Goal: Communication & Community: Answer question/provide support

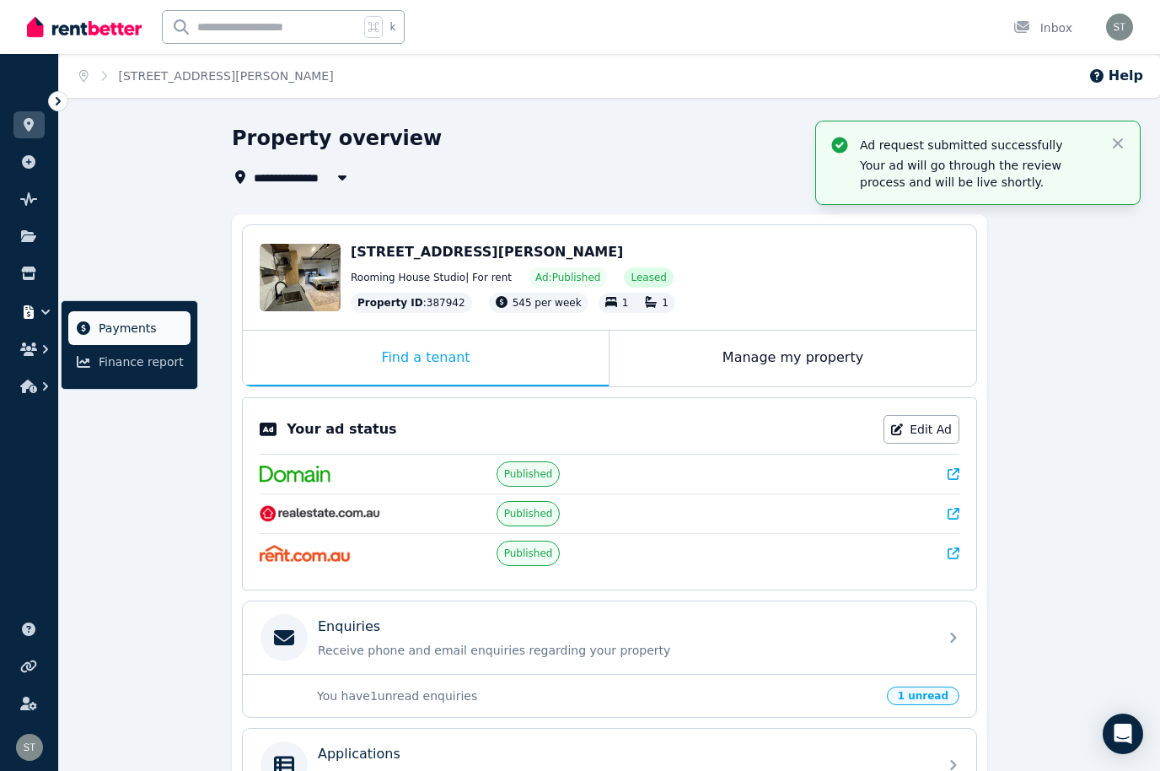
click at [128, 323] on span "Payments" at bounding box center [141, 328] width 85 height 20
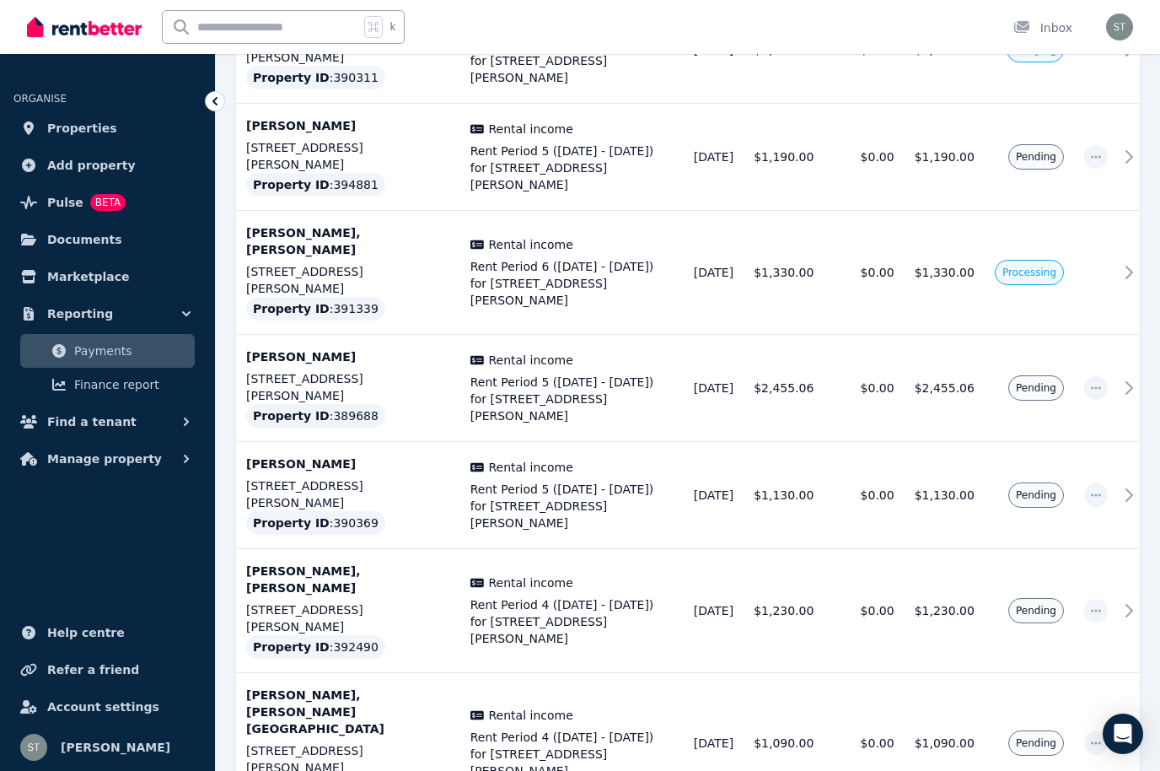
scroll to position [3758, 0]
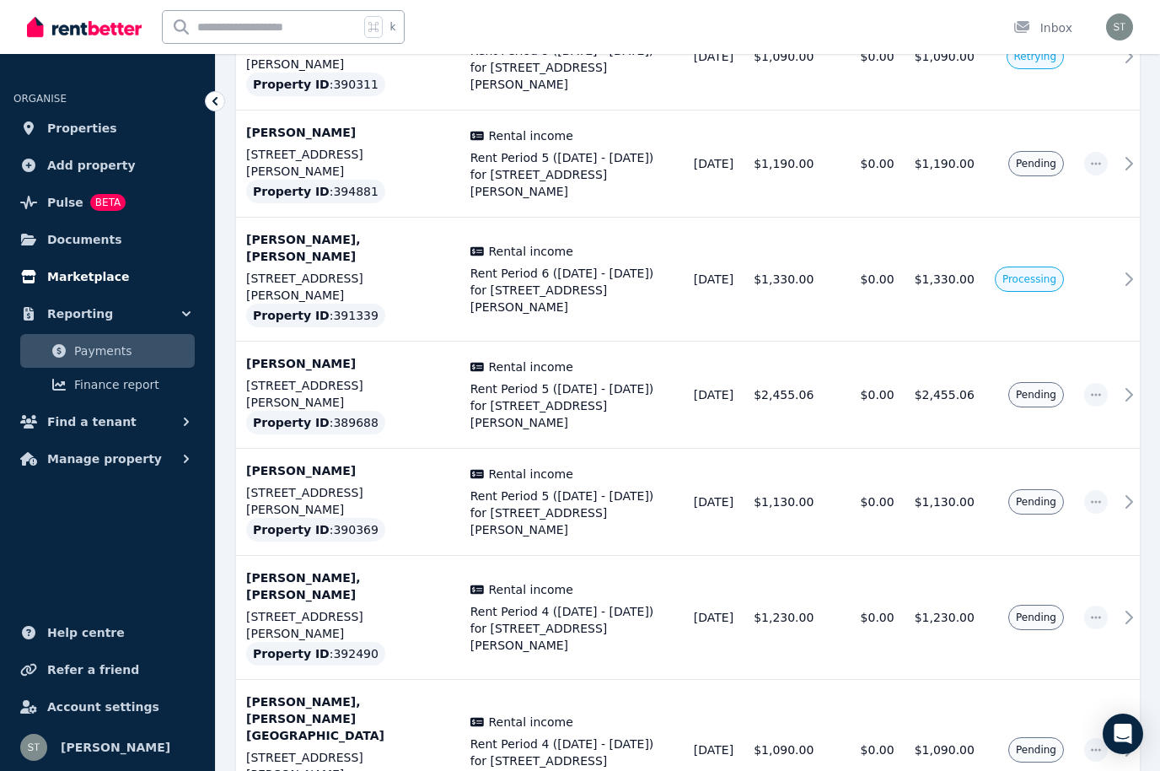
click at [86, 277] on span "Marketplace" at bounding box center [88, 276] width 82 height 20
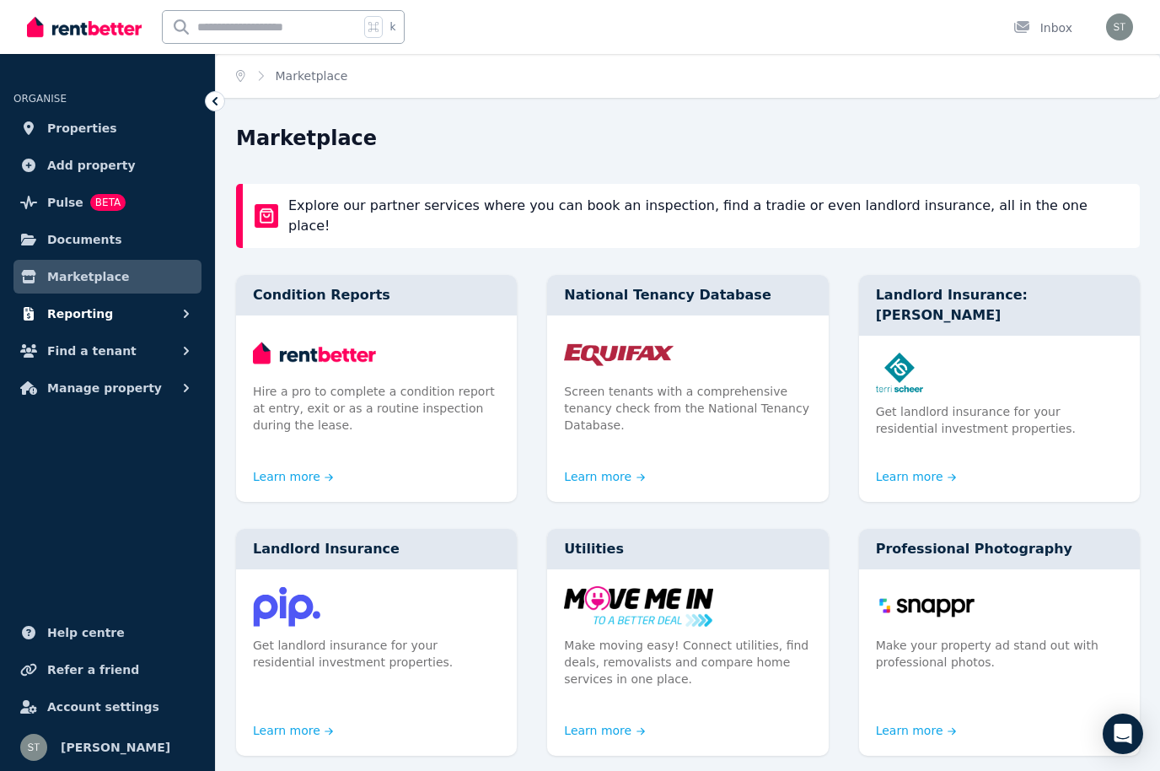
click at [94, 320] on span "Reporting" at bounding box center [80, 314] width 66 height 20
click at [115, 420] on span "Find a tenant" at bounding box center [91, 421] width 89 height 20
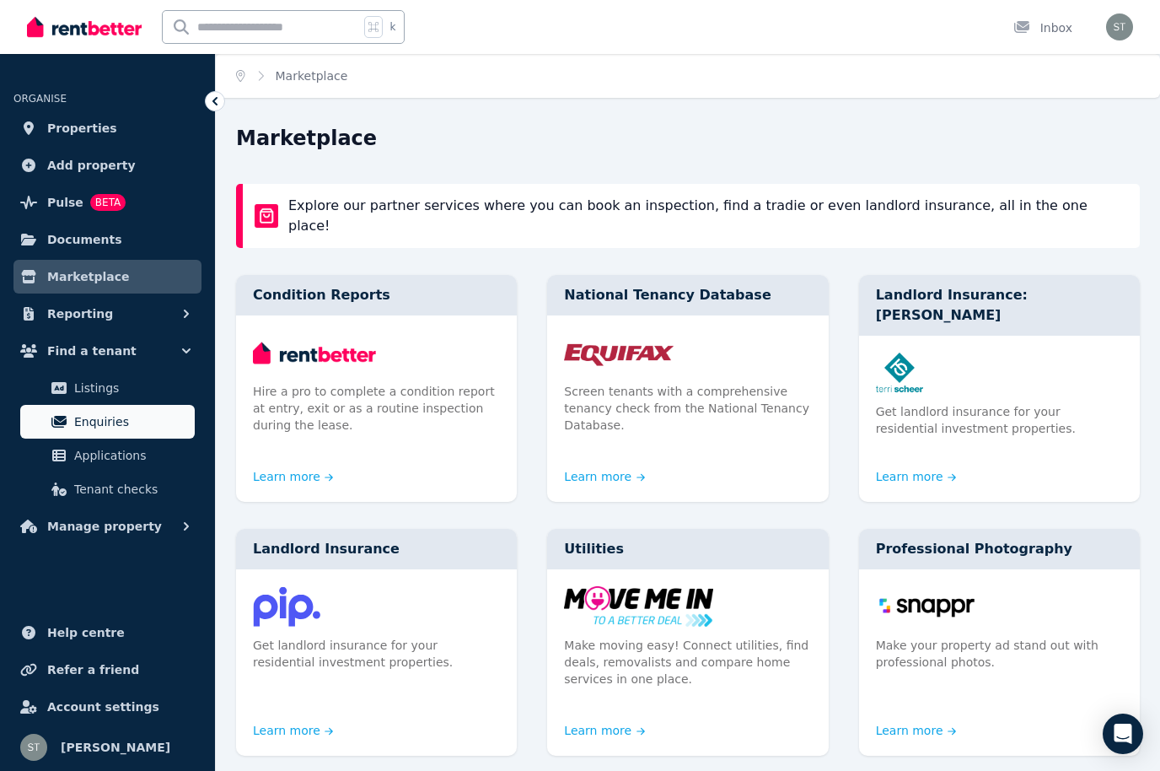
click at [132, 422] on span "Enquiries" at bounding box center [131, 421] width 114 height 20
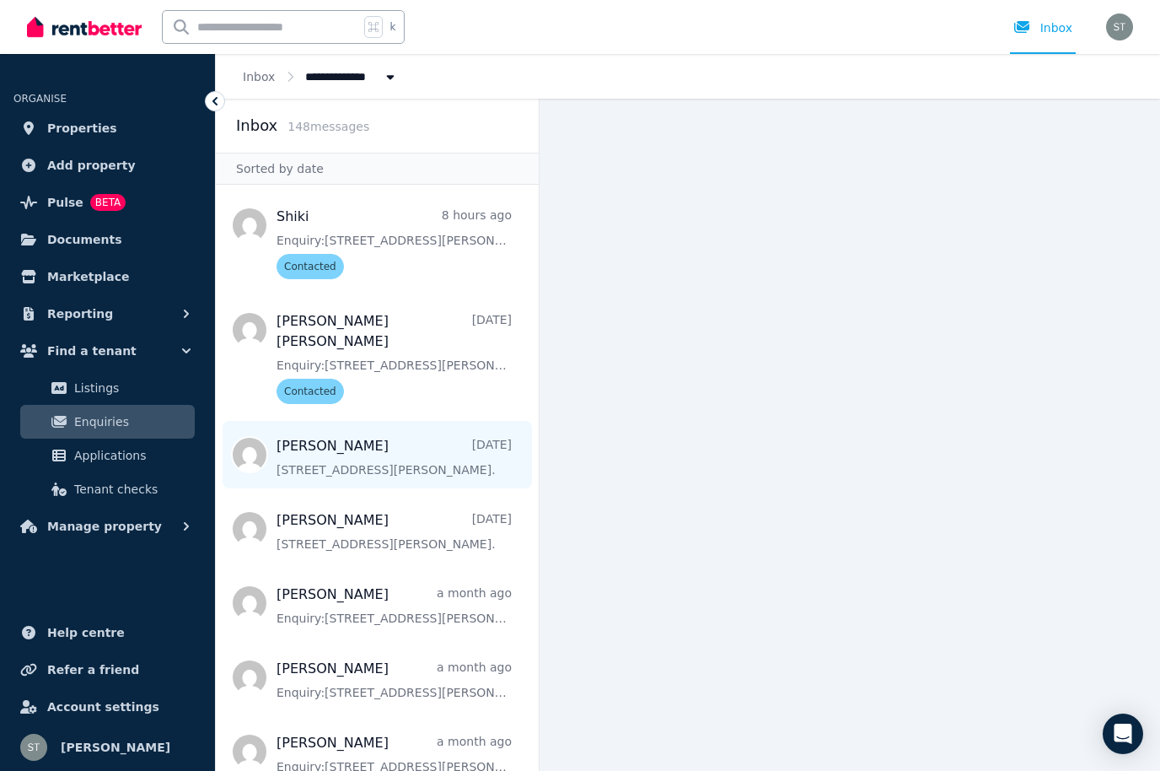
click at [469, 443] on span "Message list" at bounding box center [377, 454] width 323 height 67
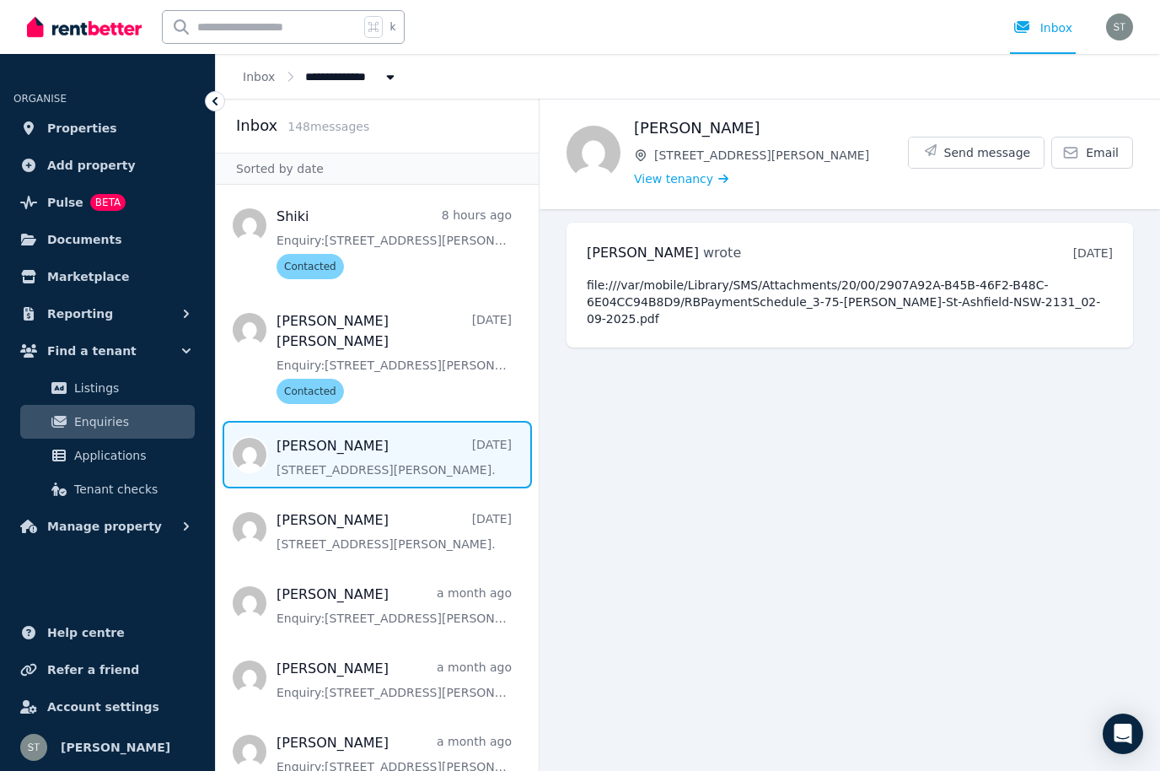
click at [938, 277] on pre "file:///var/mobile/Library/SMS/Attachments/20/00/2907A92A-B45B-46F2-B48C-6E04CC…" at bounding box center [850, 302] width 526 height 51
click at [1064, 282] on div "Samantha Thomas wrote 6 days ago 12:48 pm on Tue, 2 Sep 2025 file:///var/mobile…" at bounding box center [850, 285] width 567 height 125
click at [664, 723] on main "Back Peter Andrianopolous 3, 75 Milton St View tenancy Send message Email Saman…" at bounding box center [850, 435] width 621 height 672
